Goal: Transaction & Acquisition: Purchase product/service

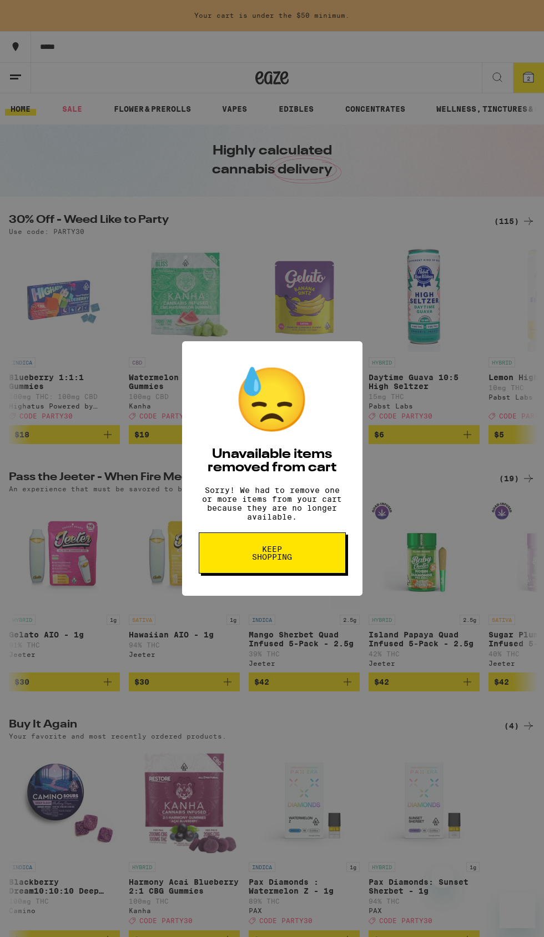
click at [326, 550] on button "Keep Shopping" at bounding box center [272, 552] width 147 height 41
click at [534, 76] on icon at bounding box center [529, 77] width 10 height 10
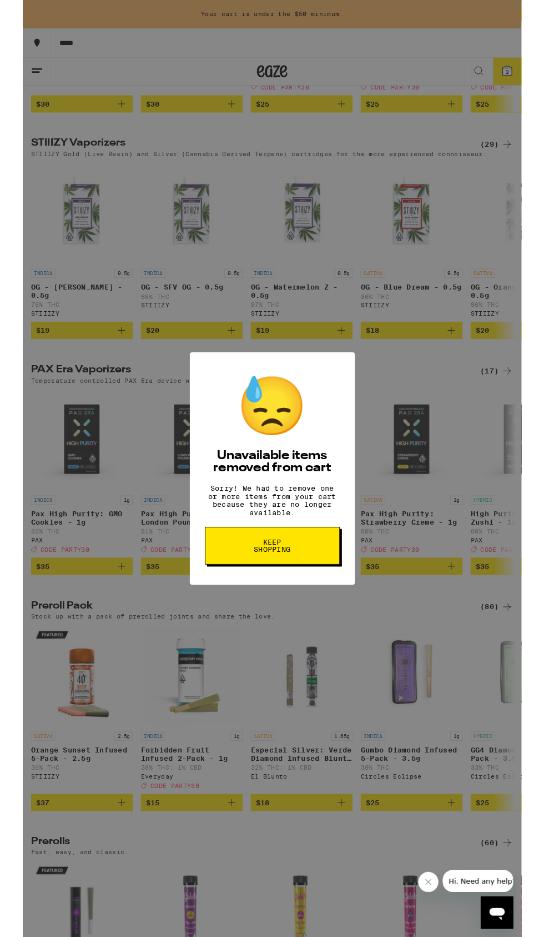
scroll to position [1901, 0]
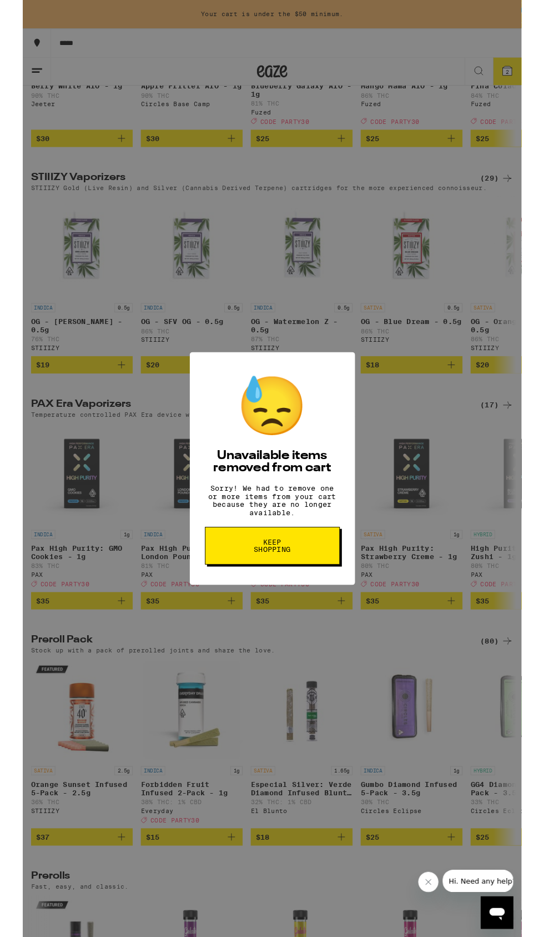
click at [418, 880] on button "Close message from company" at bounding box center [429, 882] width 22 height 22
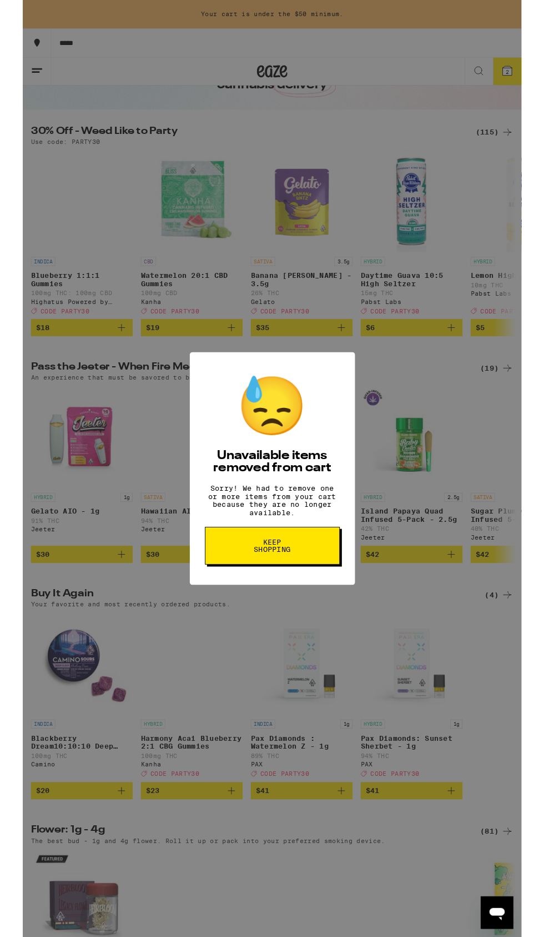
scroll to position [0, 0]
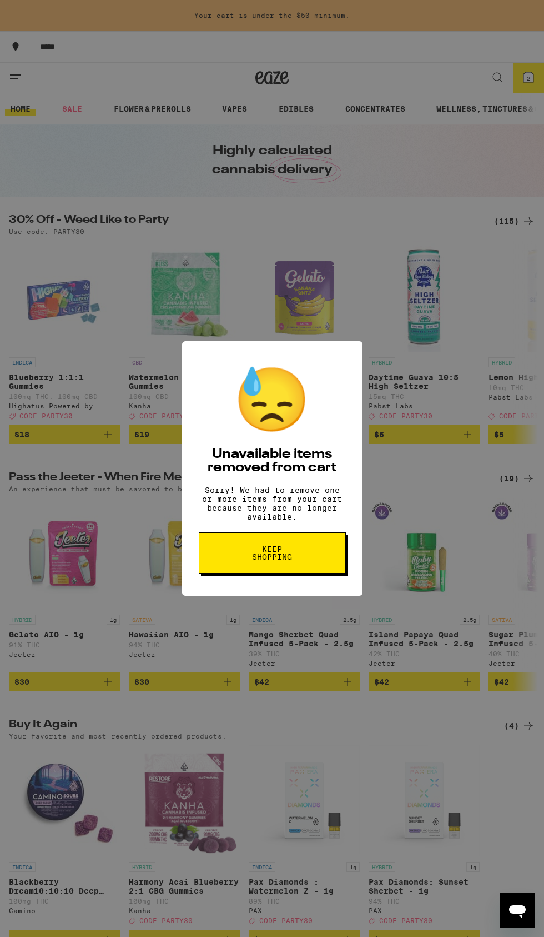
click at [22, 72] on div "😓 Unavailable items removed from cart Sorry! We had to remove one or more items…" at bounding box center [272, 468] width 544 height 937
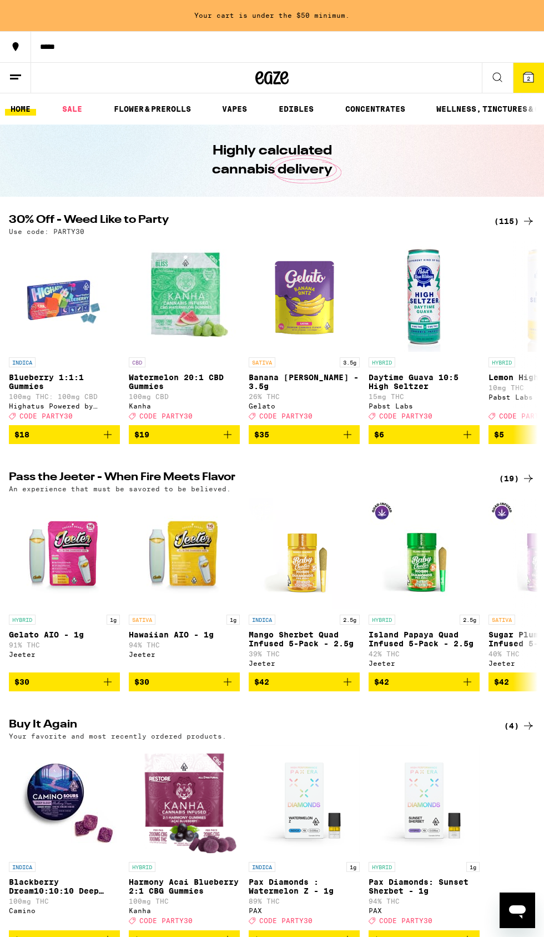
click at [513, 216] on div "(115)" at bounding box center [514, 220] width 41 height 13
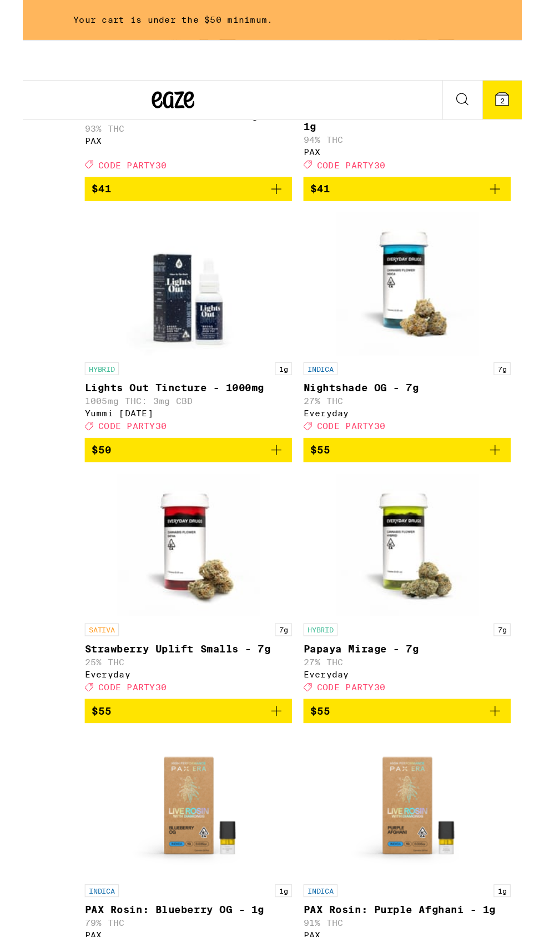
scroll to position [10852, 0]
